Goal: Information Seeking & Learning: Learn about a topic

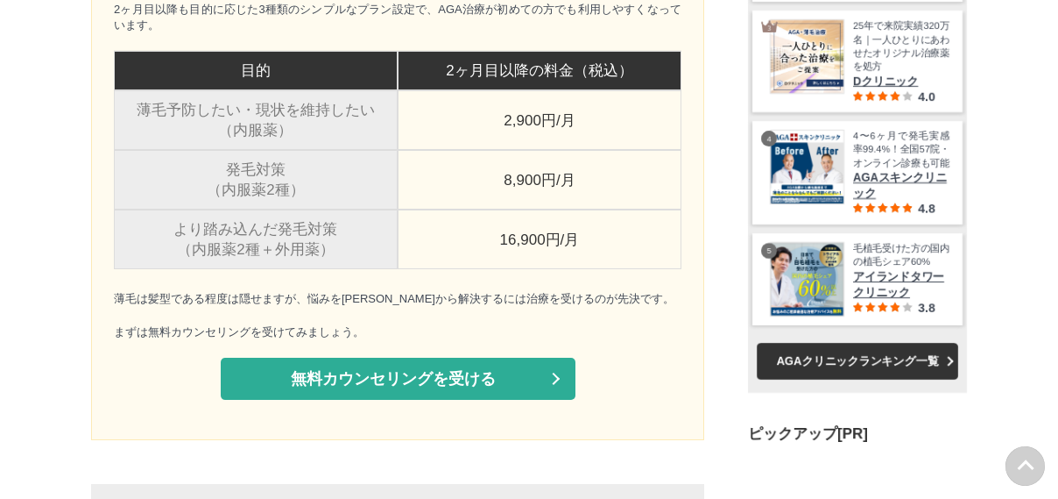
scroll to position [29124, 86739]
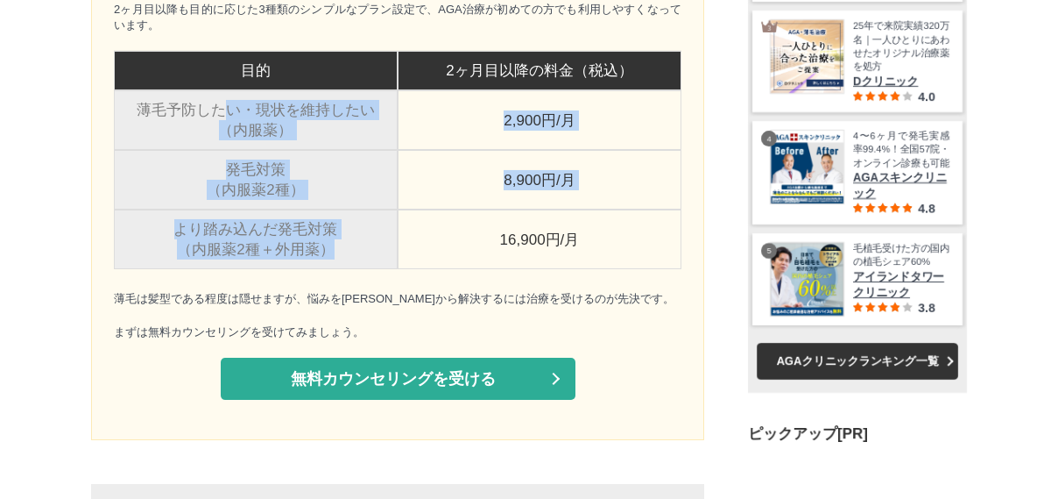
drag, startPoint x: 221, startPoint y: 199, endPoint x: 328, endPoint y: 358, distance: 192.0
click at [328, 269] on tbody "目的 2ヶ月目以降の料金（税込） 薄毛予防したい・現状を維持したい （内服薬） 2,900円/月 発毛対策 （内服薬2種） 8,900円/月 より踏み込んだ発…" at bounding box center [398, 160] width 568 height 218
click at [337, 269] on td "より踏み込んだ発毛対策 （内服薬2種＋外用薬）" at bounding box center [256, 239] width 284 height 60
drag, startPoint x: 337, startPoint y: 365, endPoint x: 226, endPoint y: 211, distance: 190.2
click at [226, 211] on tbody "目的 2ヶ月目以降の料金（税込） 薄毛予防したい・現状を維持したい （内服薬） 2,900円/月 発毛対策 （内服薬2種） 8,900円/月 より踏み込んだ発…" at bounding box center [398, 160] width 568 height 218
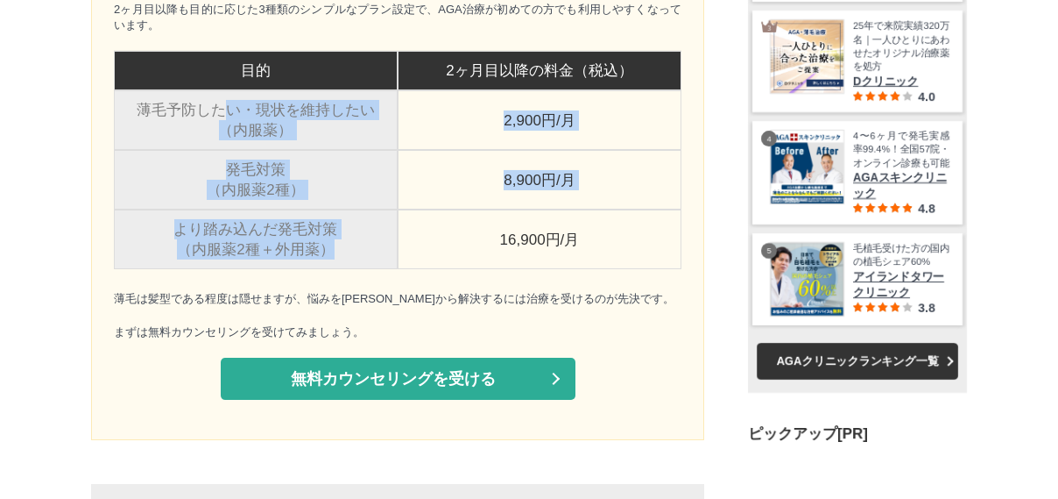
click at [221, 150] on td "薄毛予防したい・現状を維持したい （内服薬）" at bounding box center [256, 120] width 284 height 60
drag, startPoint x: 201, startPoint y: 202, endPoint x: 322, endPoint y: 371, distance: 207.9
click at [322, 269] on tbody "目的 2ヶ月目以降の料金（税込） 薄毛予防したい・現状を維持したい （内服薬） 2,900円/月 発毛対策 （内服薬2種） 8,900円/月 より踏み込んだ発…" at bounding box center [398, 160] width 568 height 218
click at [321, 269] on td "より踏み込んだ発毛対策 （内服薬2種＋外用薬）" at bounding box center [256, 239] width 284 height 60
drag, startPoint x: 190, startPoint y: 204, endPoint x: 352, endPoint y: 386, distance: 243.9
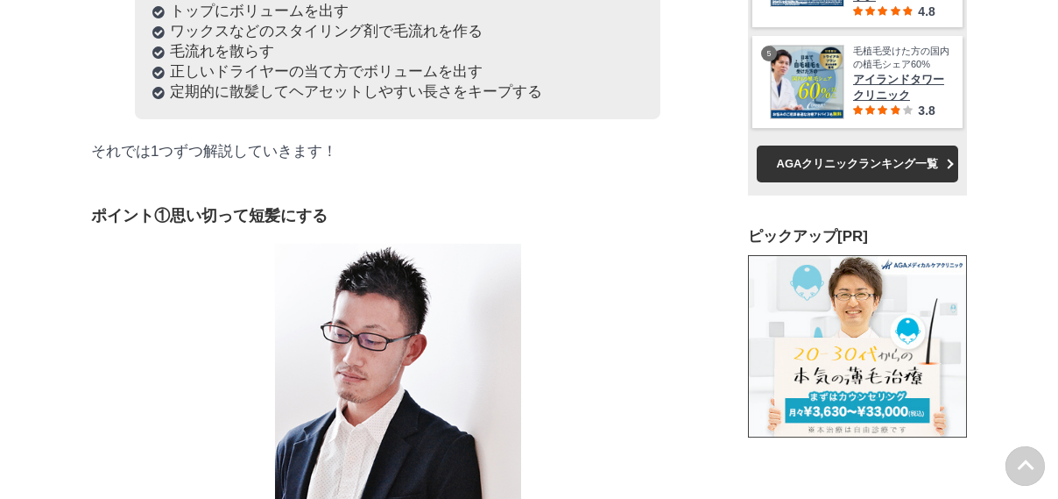
drag, startPoint x: 98, startPoint y: 39, endPoint x: 334, endPoint y: 390, distance: 422.3
click at [339, 226] on h3 "ポイント①思い切って短髪にする" at bounding box center [397, 215] width 613 height 21
drag, startPoint x: 339, startPoint y: 399, endPoint x: 152, endPoint y: 80, distance: 369.5
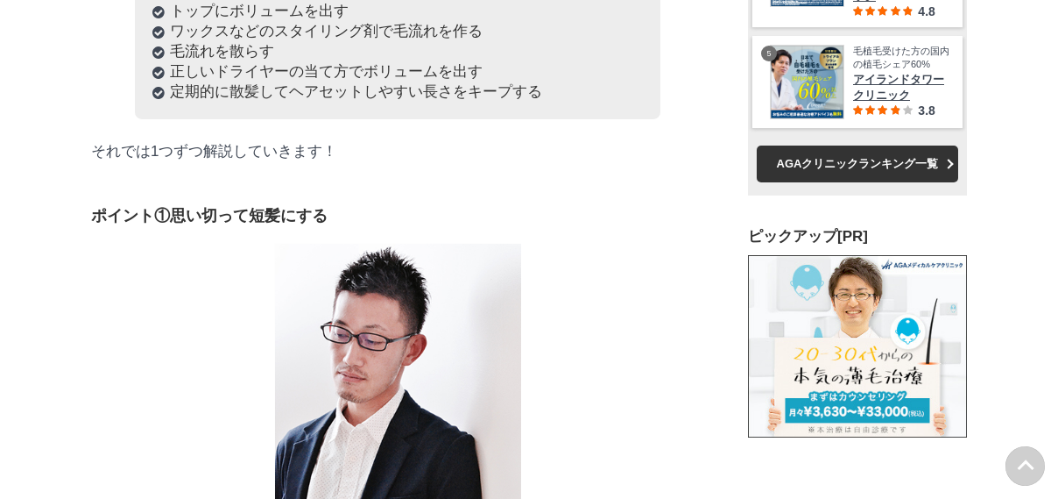
drag, startPoint x: 152, startPoint y: 80, endPoint x: 142, endPoint y: 64, distance: 19.0
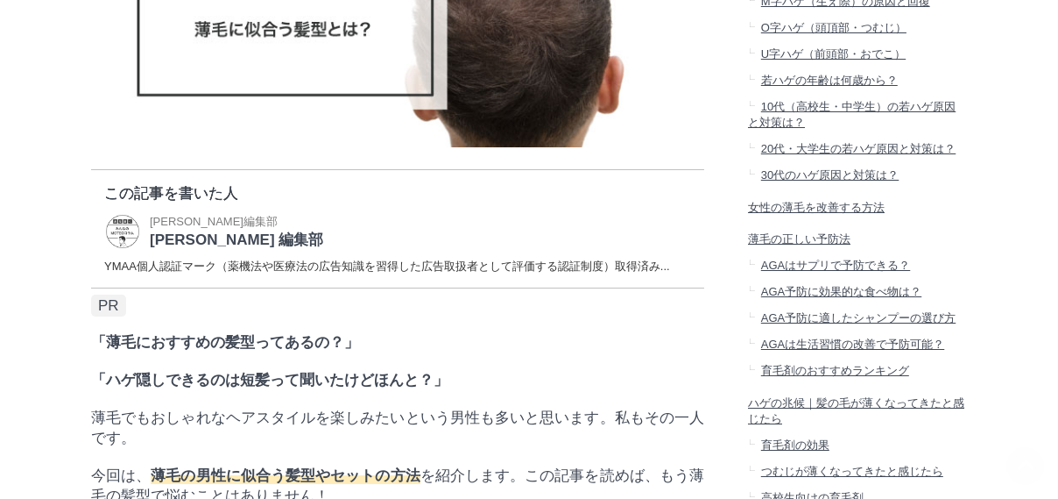
scroll to position [350, 0]
